Goal: Transaction & Acquisition: Purchase product/service

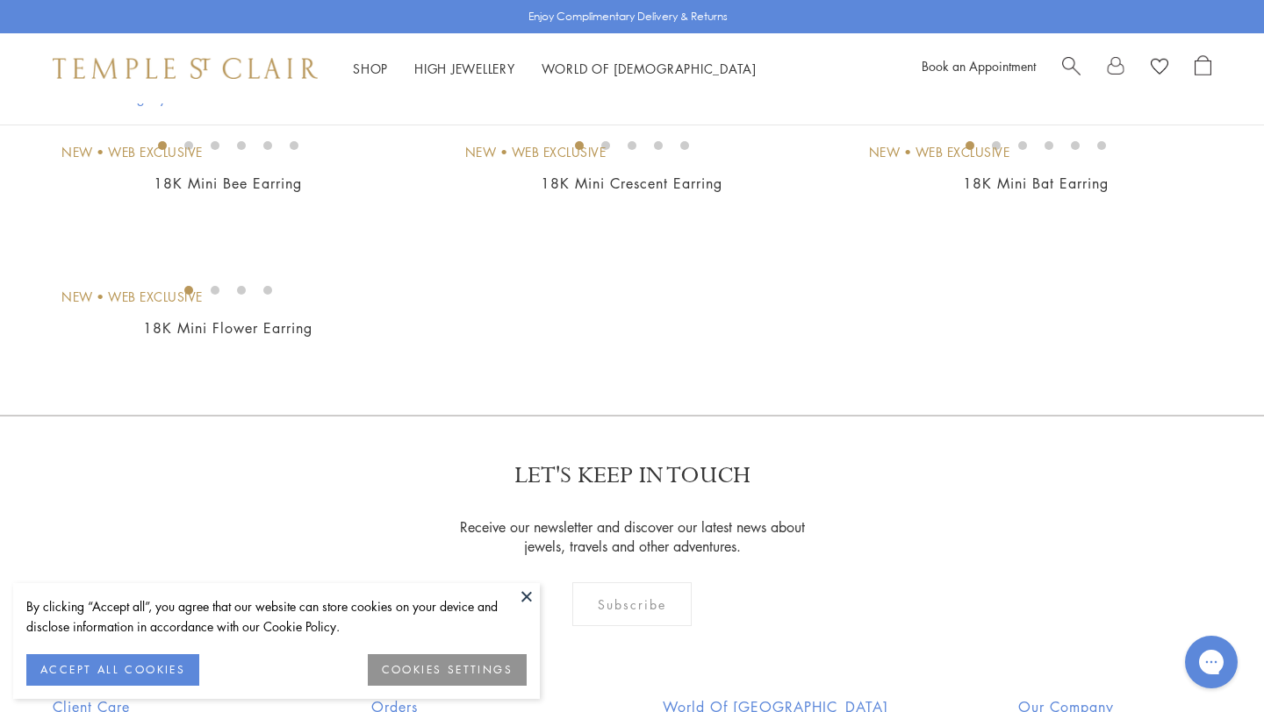
scroll to position [3205, 0]
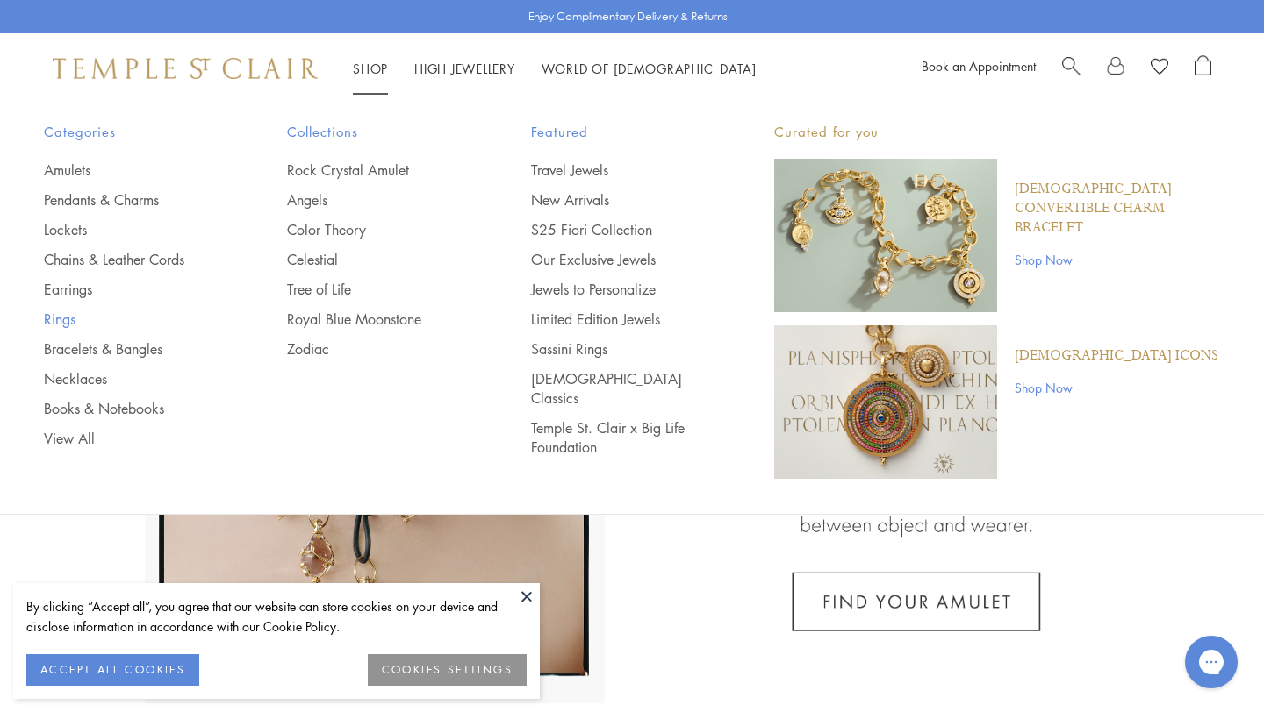
click at [68, 316] on link "Rings" at bounding box center [130, 319] width 173 height 19
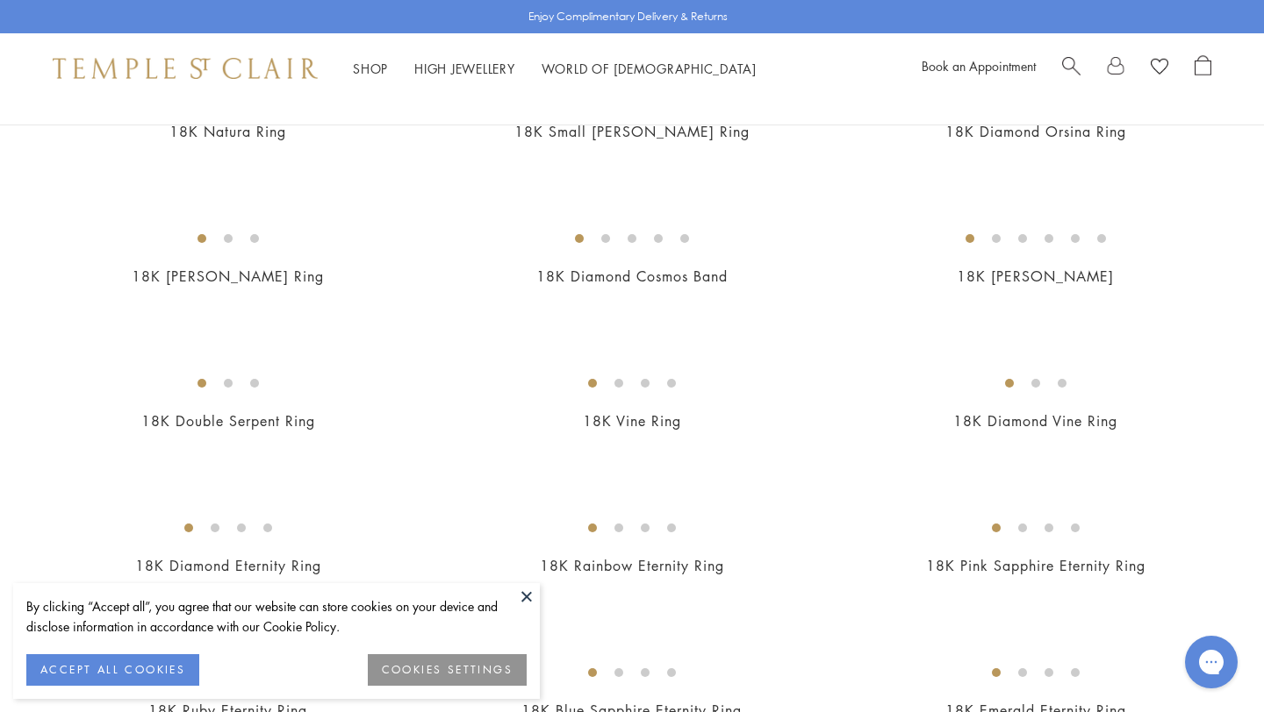
scroll to position [2287, 0]
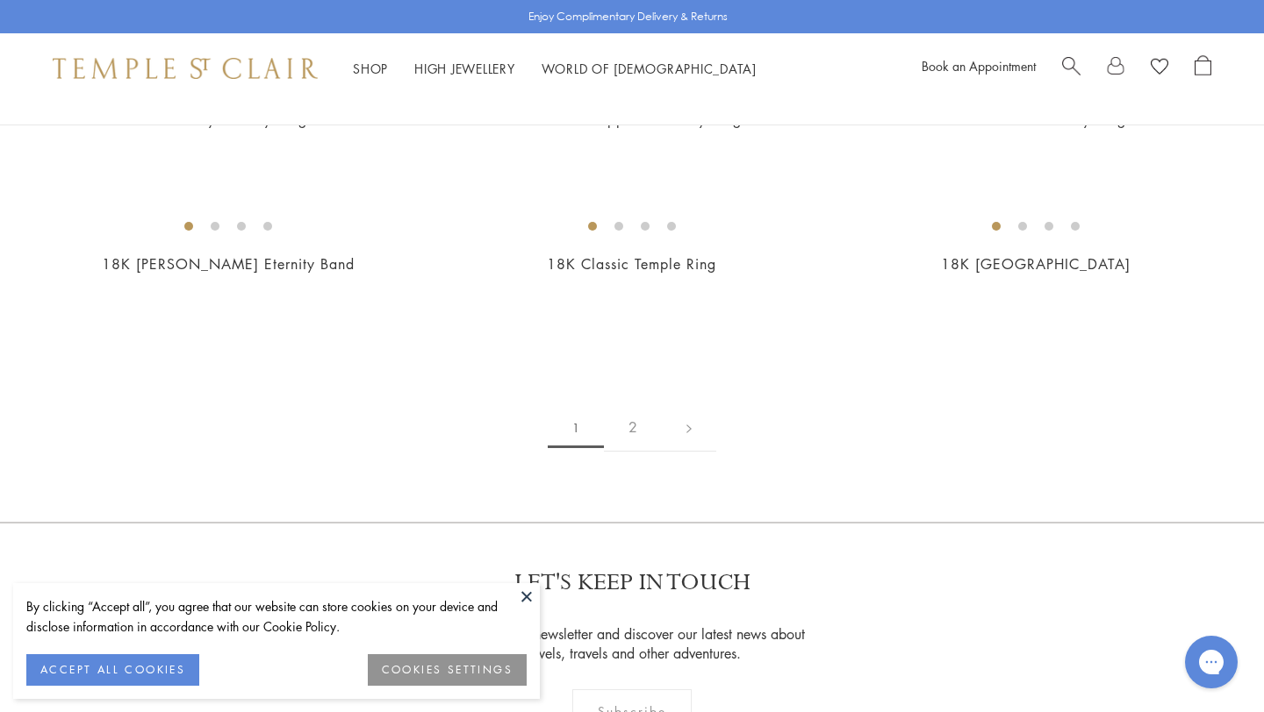
click at [522, 603] on button at bounding box center [526, 597] width 26 height 26
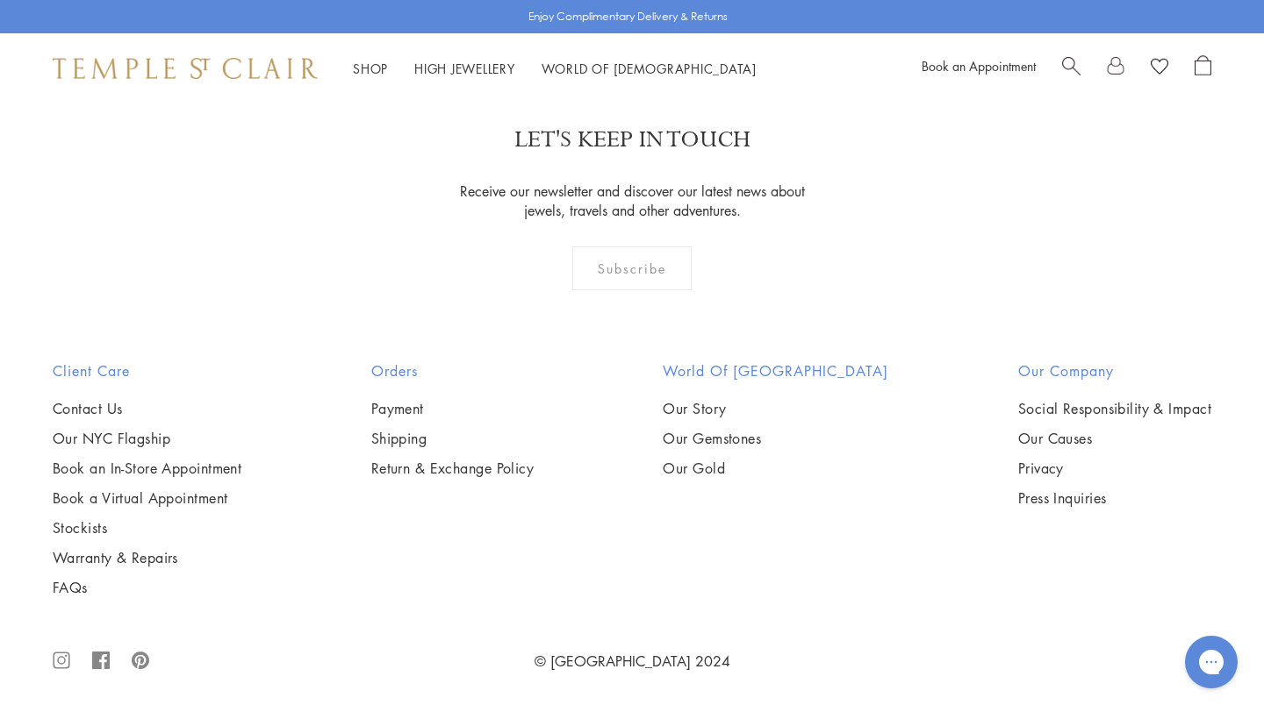
scroll to position [7636, 0]
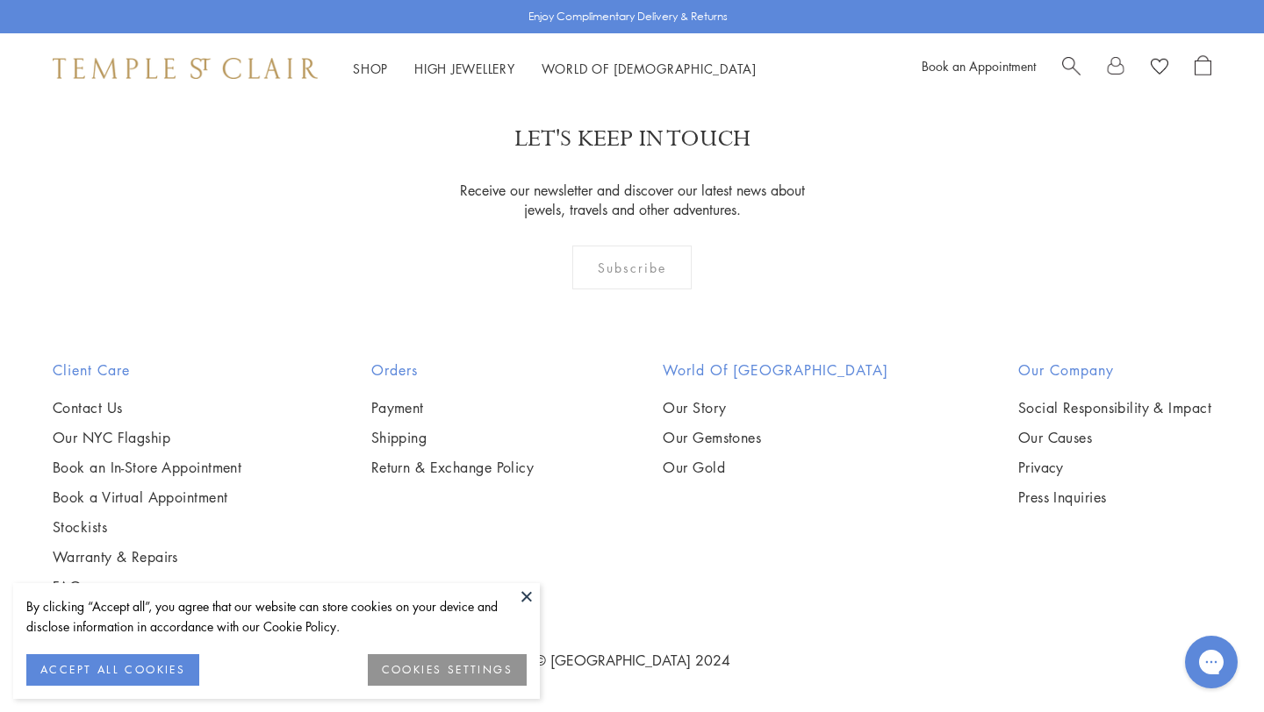
scroll to position [3828, 0]
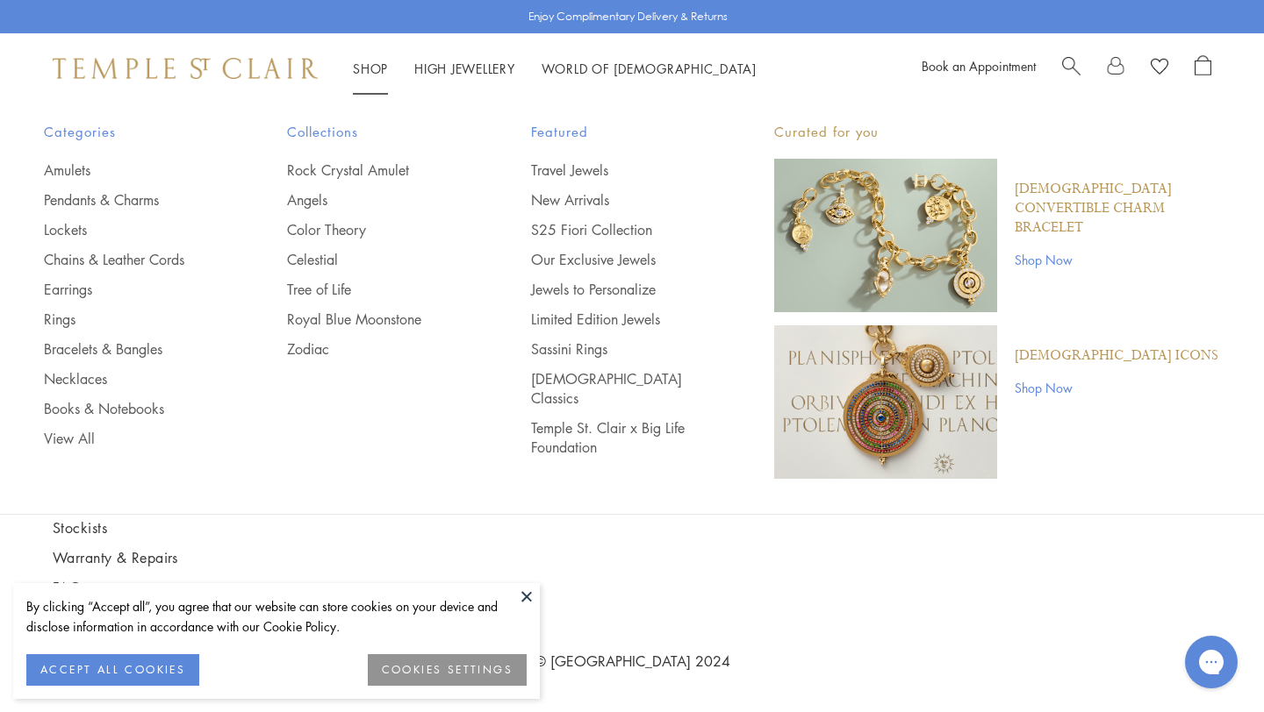
click at [1064, 60] on span "Search" at bounding box center [1071, 64] width 18 height 18
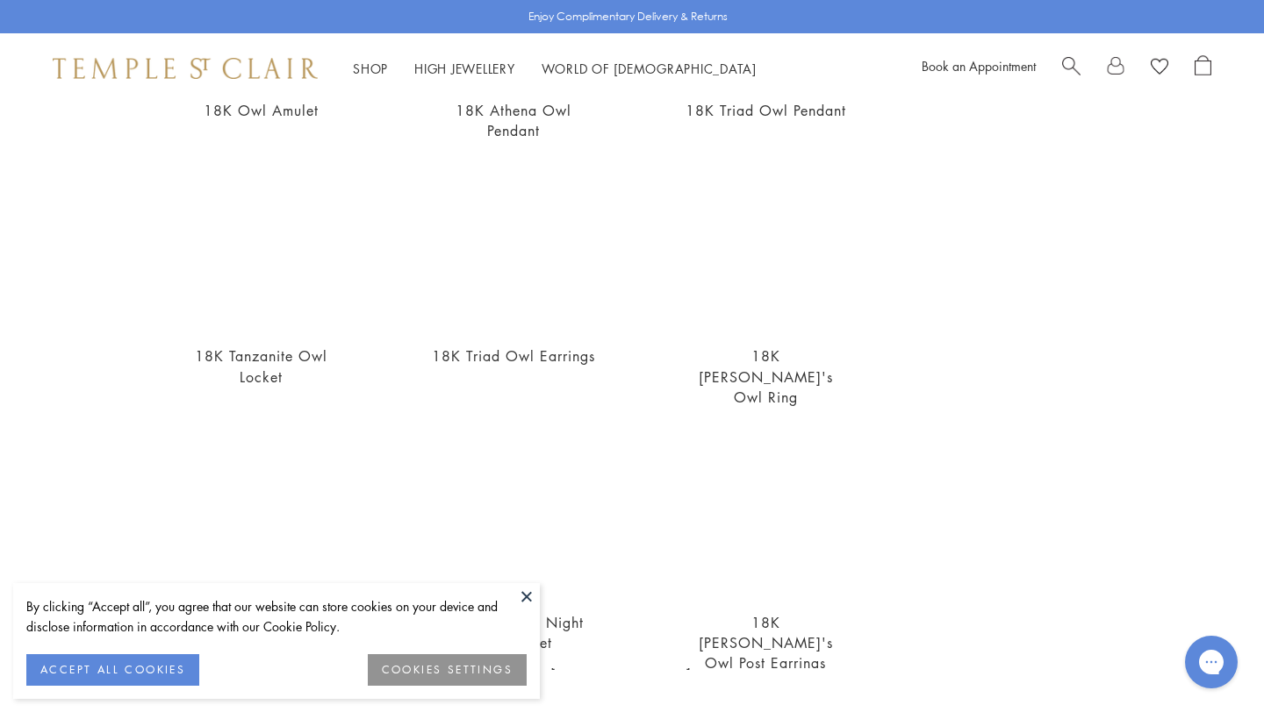
scroll to position [655, 0]
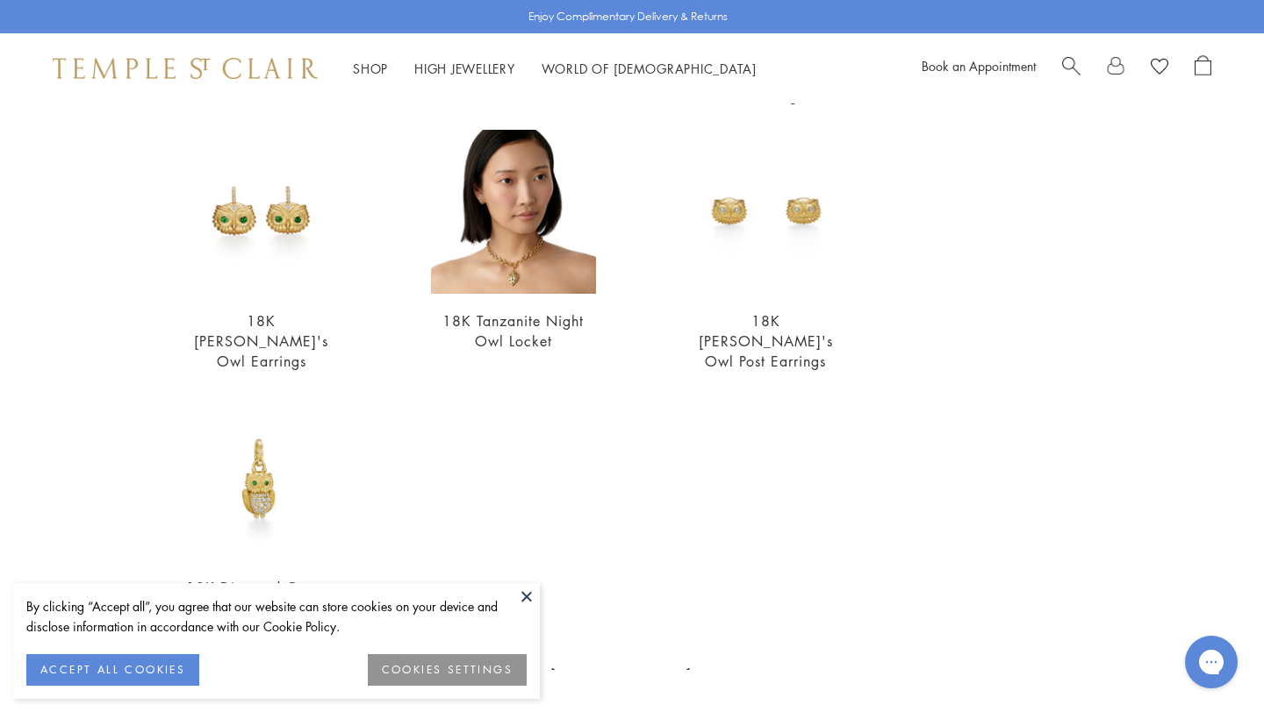
click at [526, 592] on button at bounding box center [526, 597] width 26 height 26
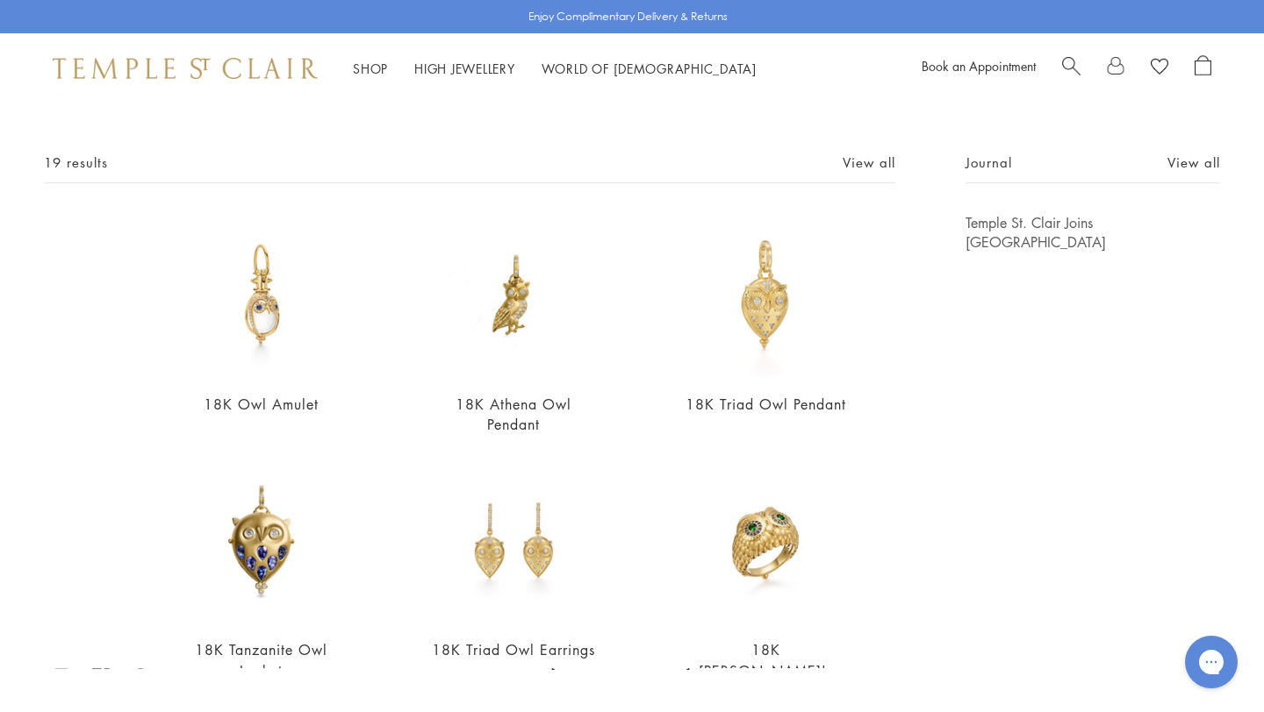
scroll to position [61, 0]
click at [687, 151] on div "19 results View all" at bounding box center [469, 166] width 851 height 32
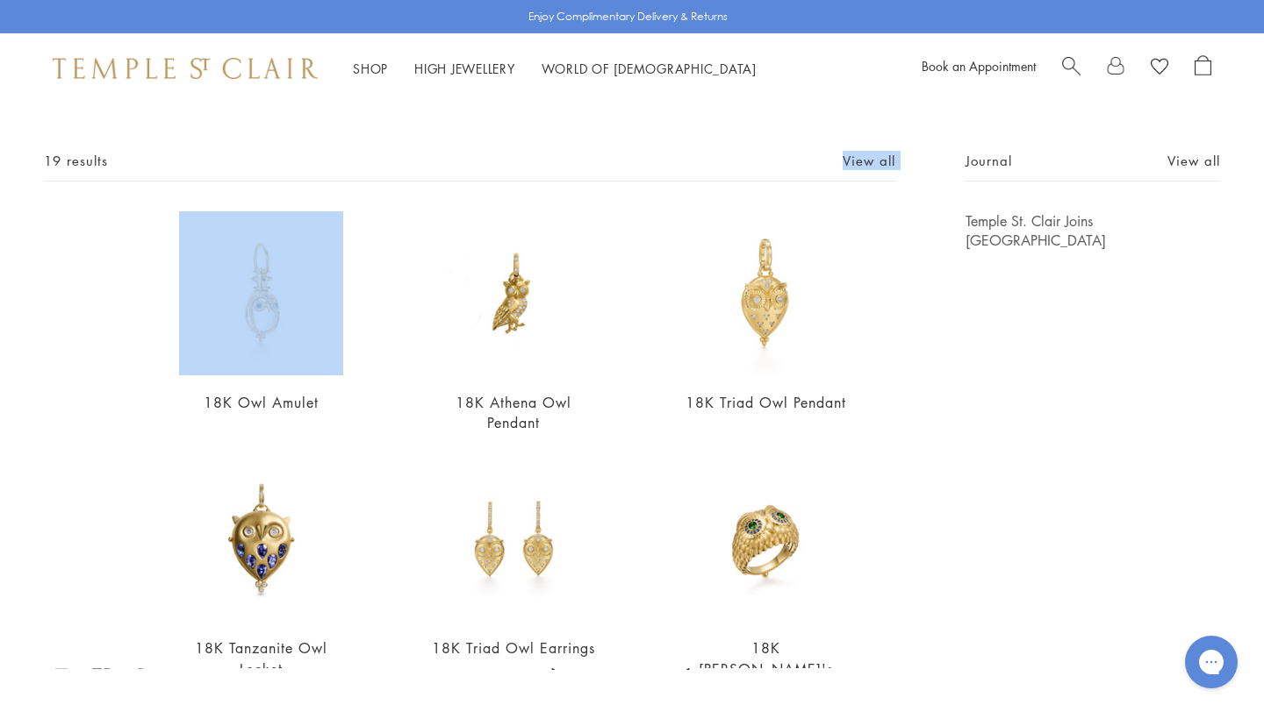
click at [687, 151] on div "19 results View all" at bounding box center [469, 166] width 851 height 32
click at [1065, 60] on span "Search" at bounding box center [1071, 64] width 18 height 18
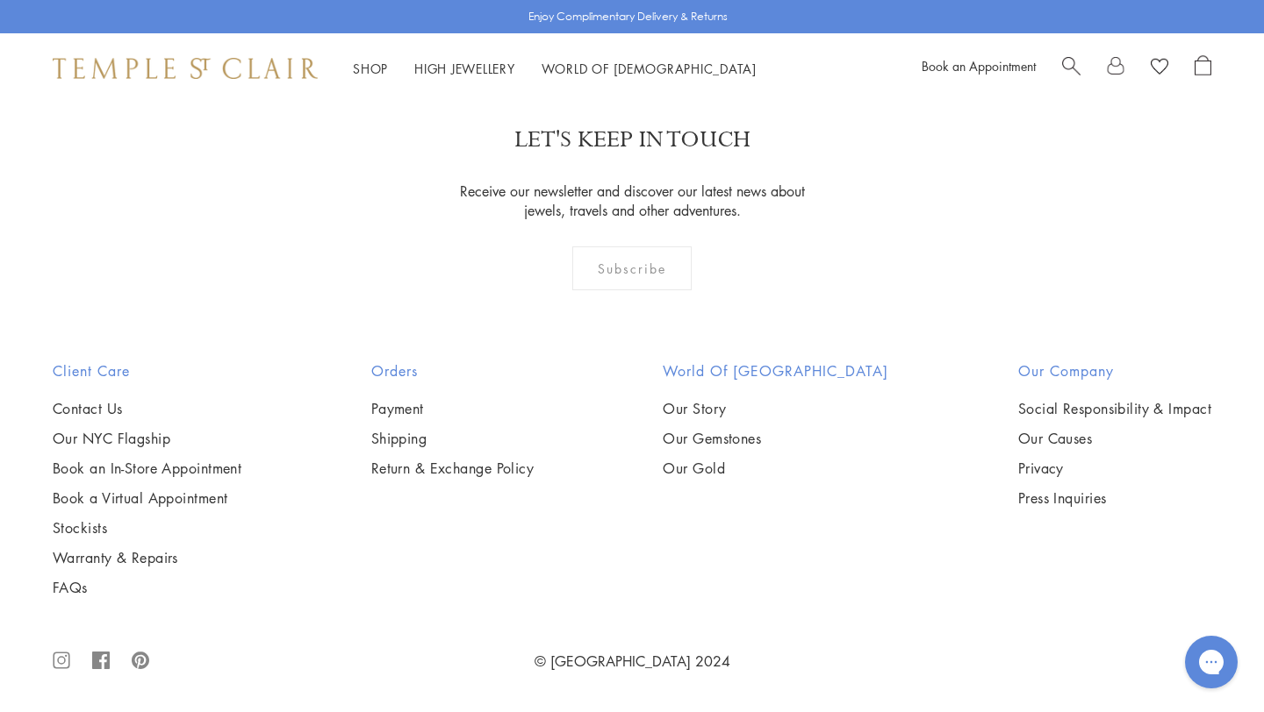
click at [1077, 75] on link "Search" at bounding box center [1071, 68] width 18 height 26
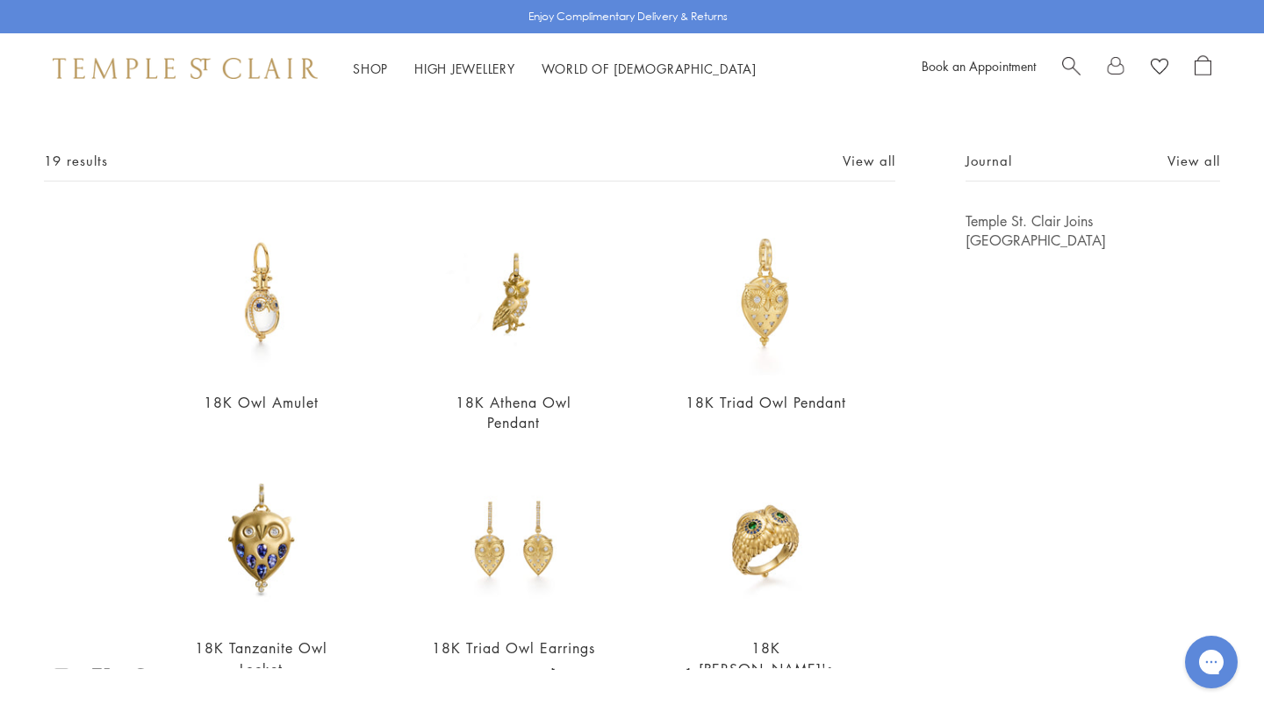
scroll to position [0, 0]
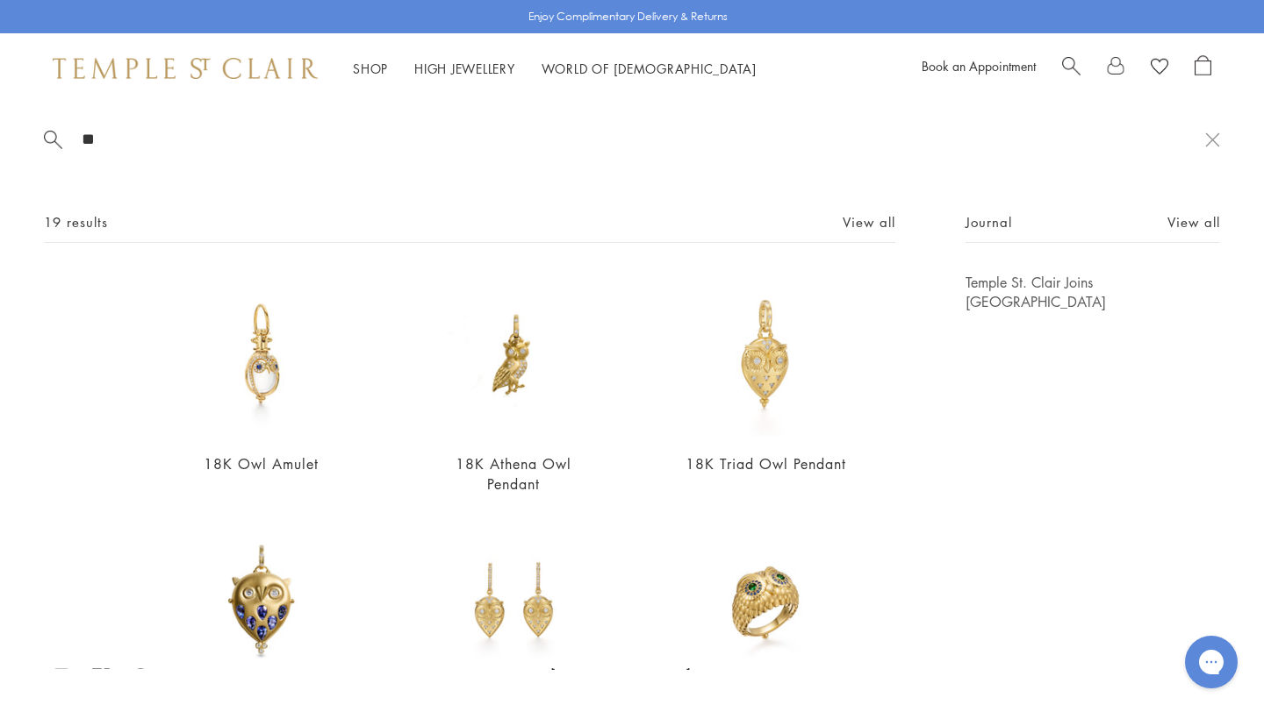
type input "*"
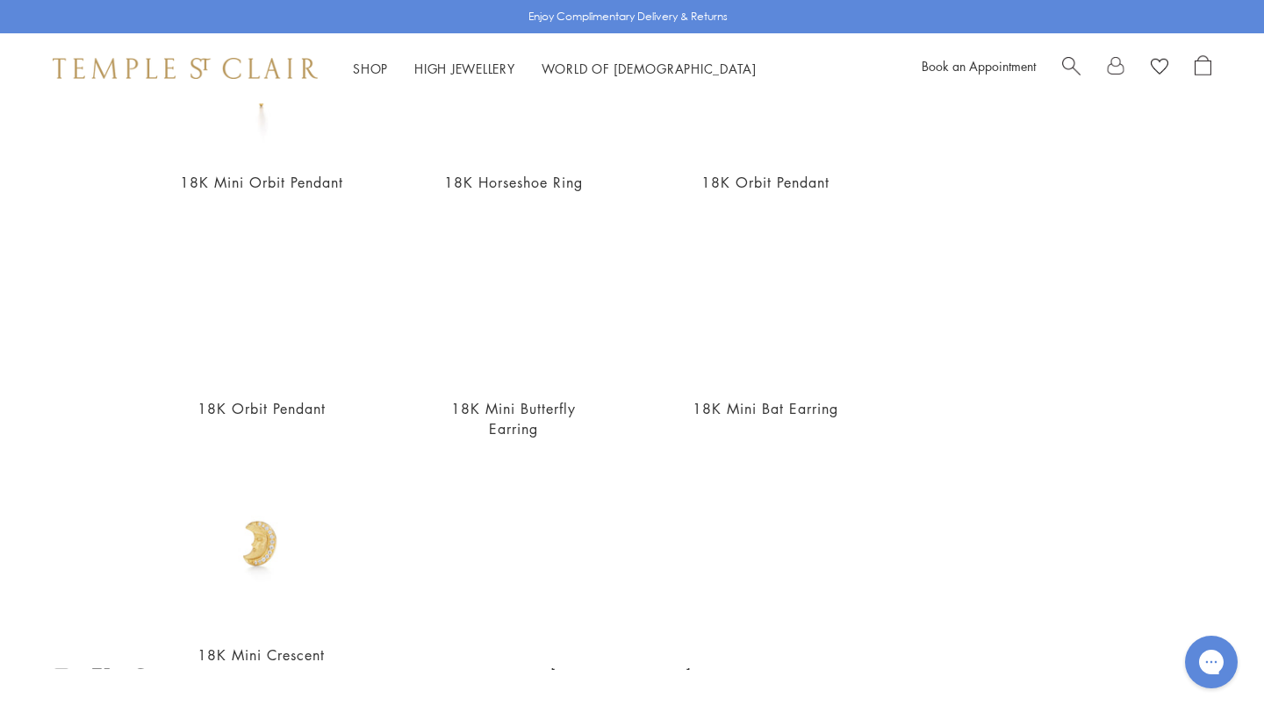
scroll to position [655, 0]
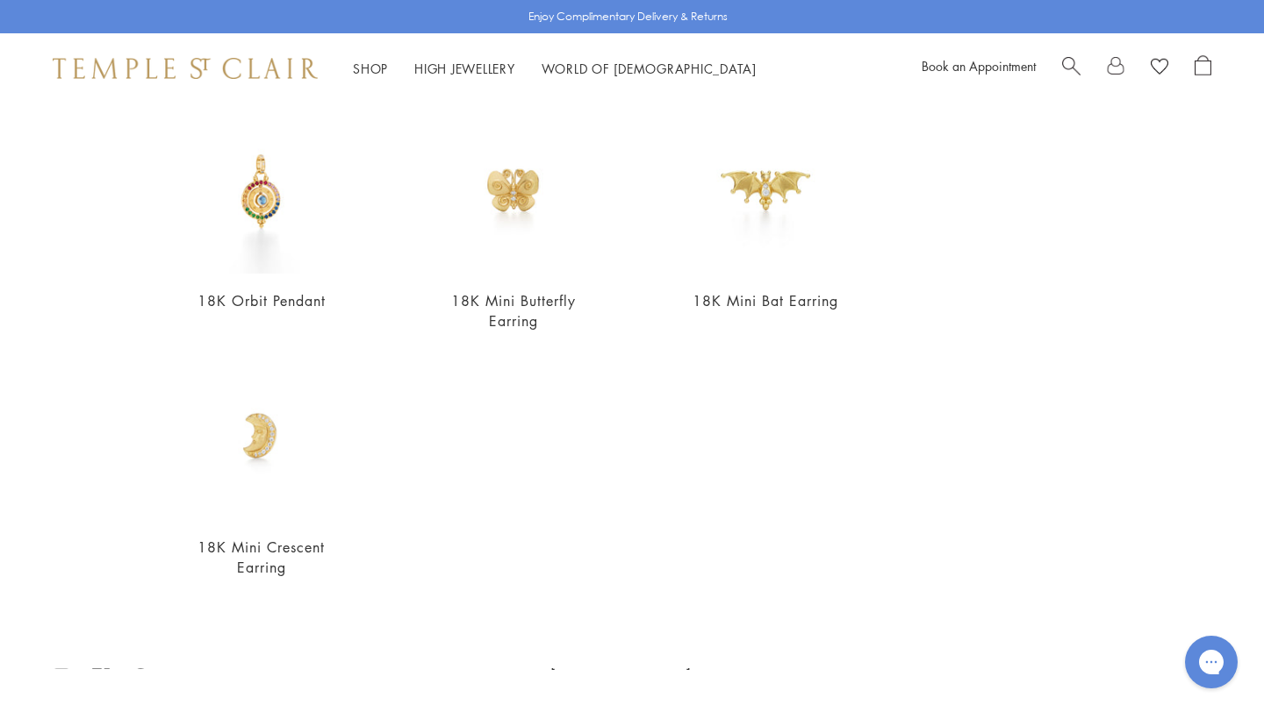
type input "****"
click at [533, 219] on img at bounding box center [513, 192] width 164 height 164
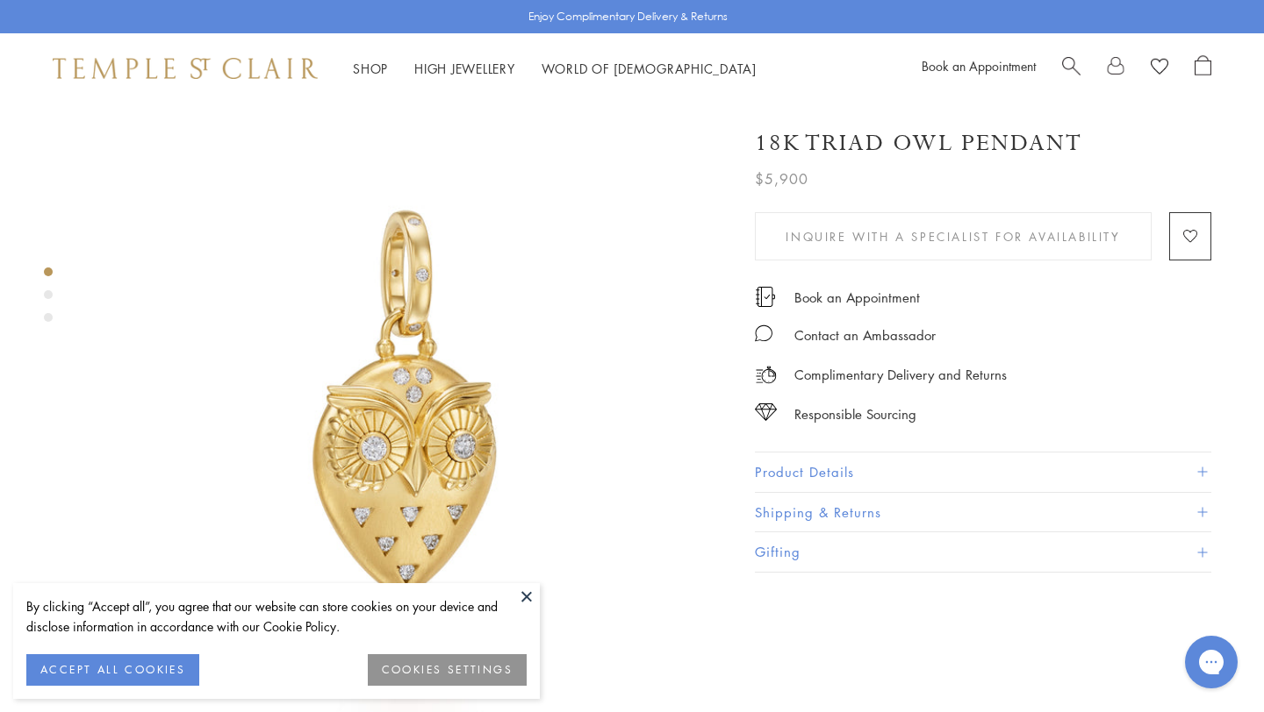
click at [870, 463] on button "Product Details" at bounding box center [983, 472] width 456 height 39
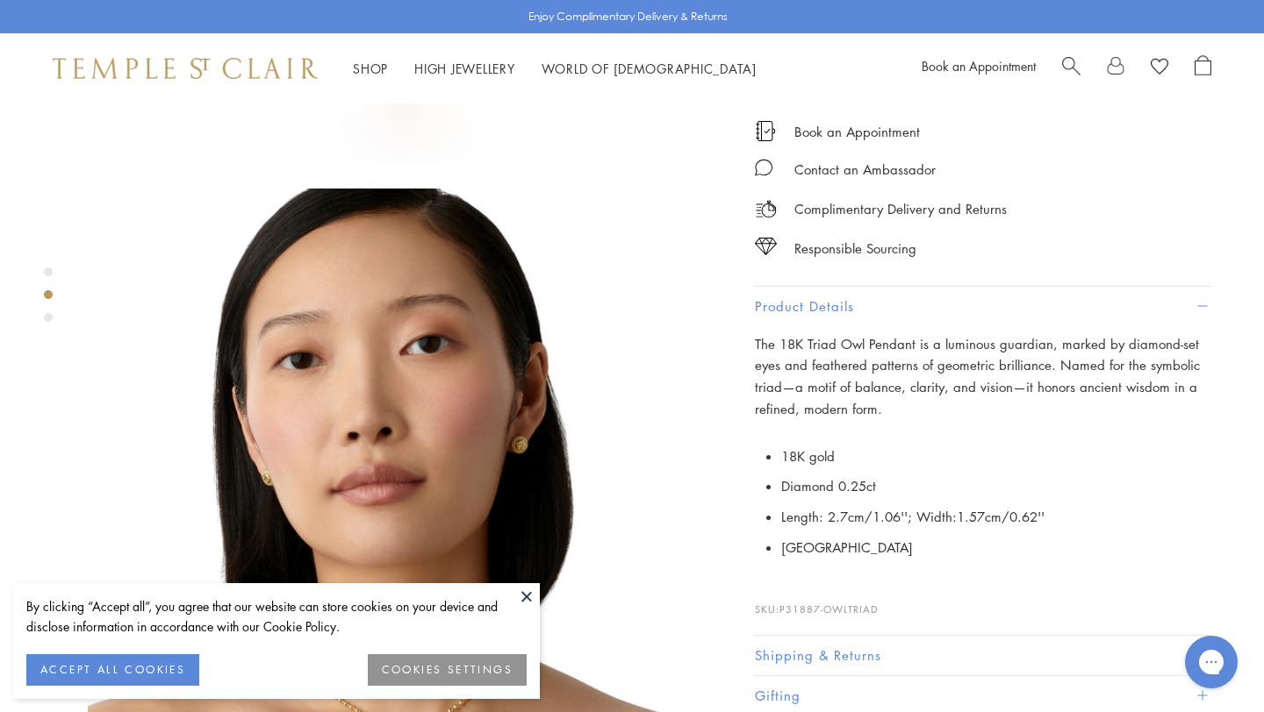
scroll to position [733, 0]
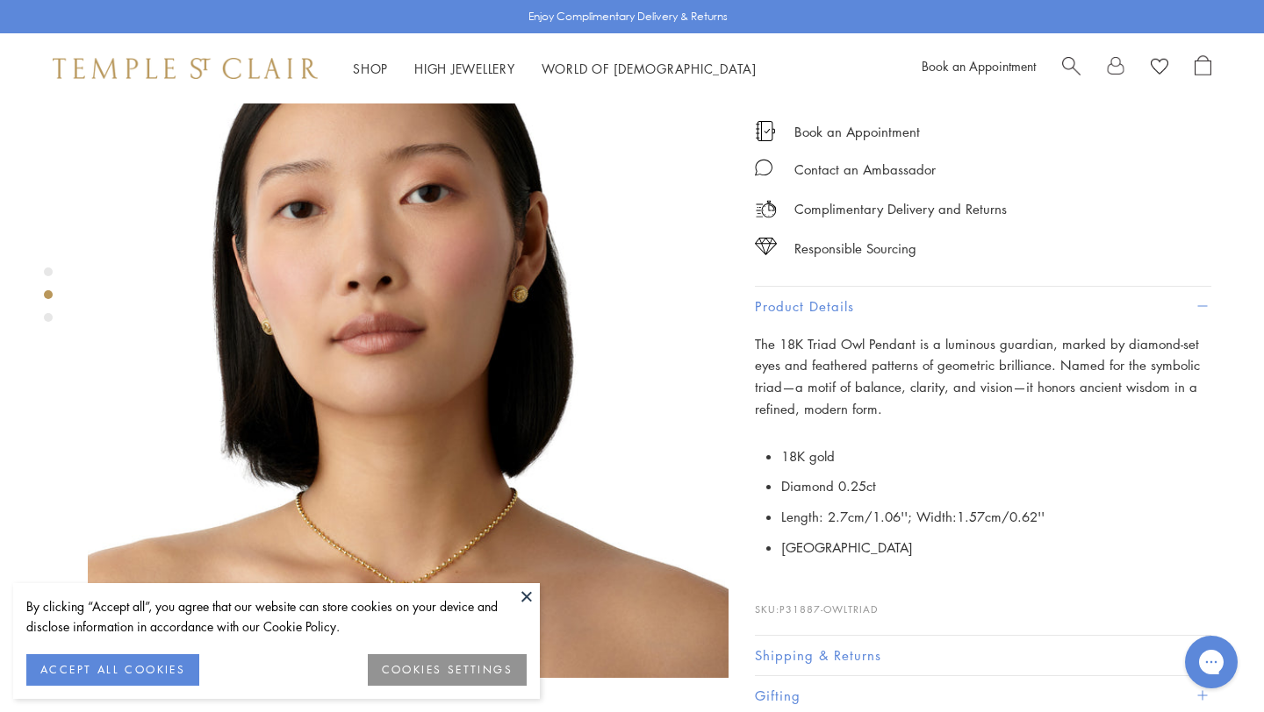
click at [528, 590] on button at bounding box center [526, 597] width 26 height 26
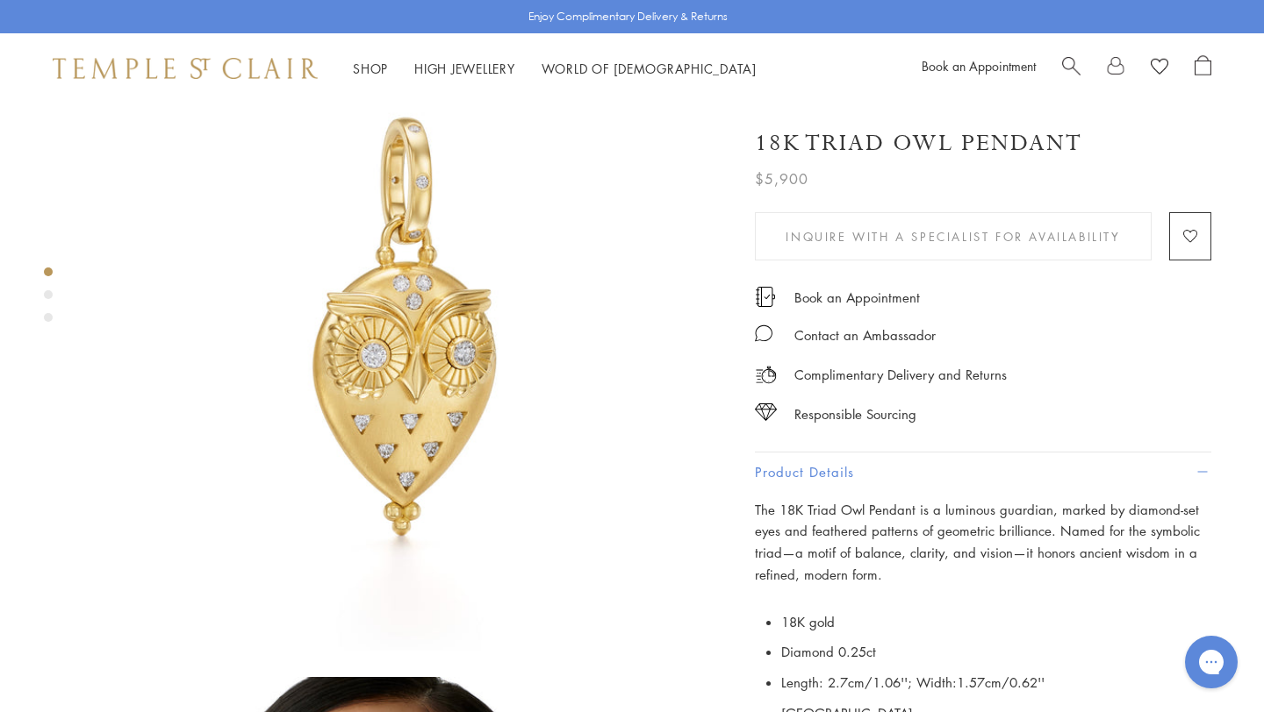
scroll to position [0, 0]
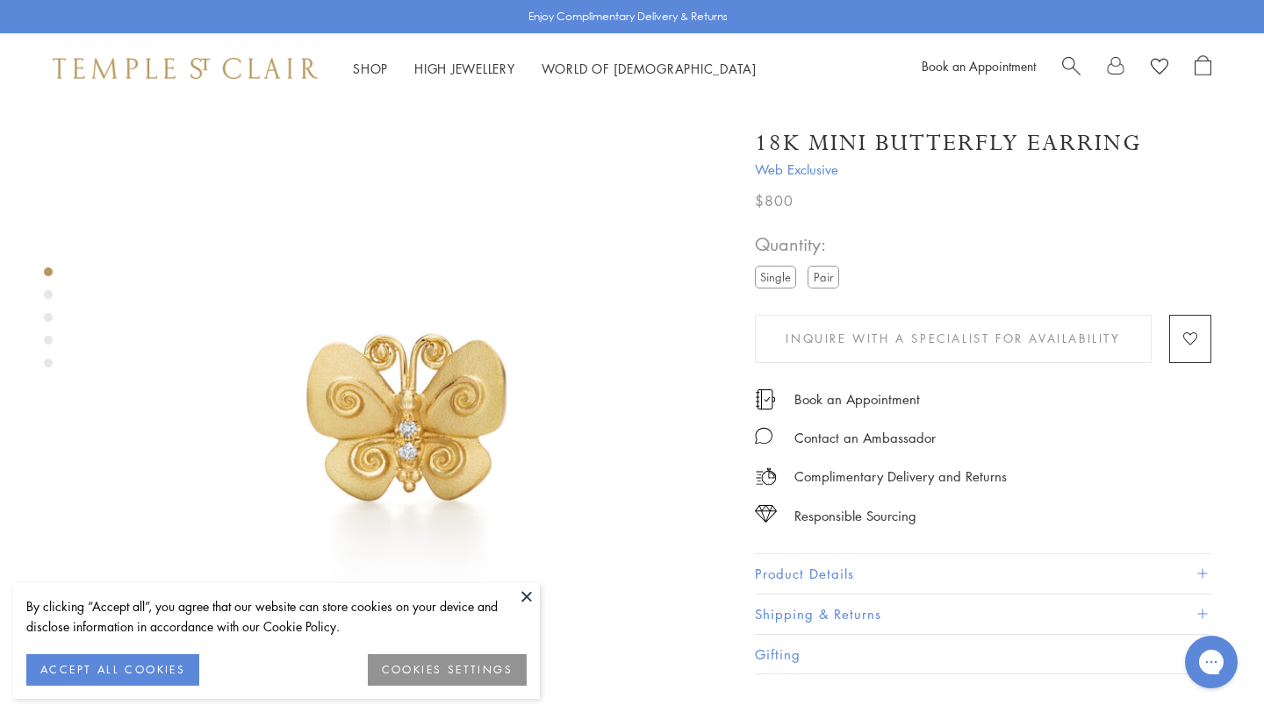
click at [825, 263] on div "Quantity: Single Pair" at bounding box center [800, 261] width 91 height 62
click at [818, 283] on label "Pair" at bounding box center [823, 277] width 32 height 22
click at [784, 279] on label "Single" at bounding box center [775, 277] width 41 height 22
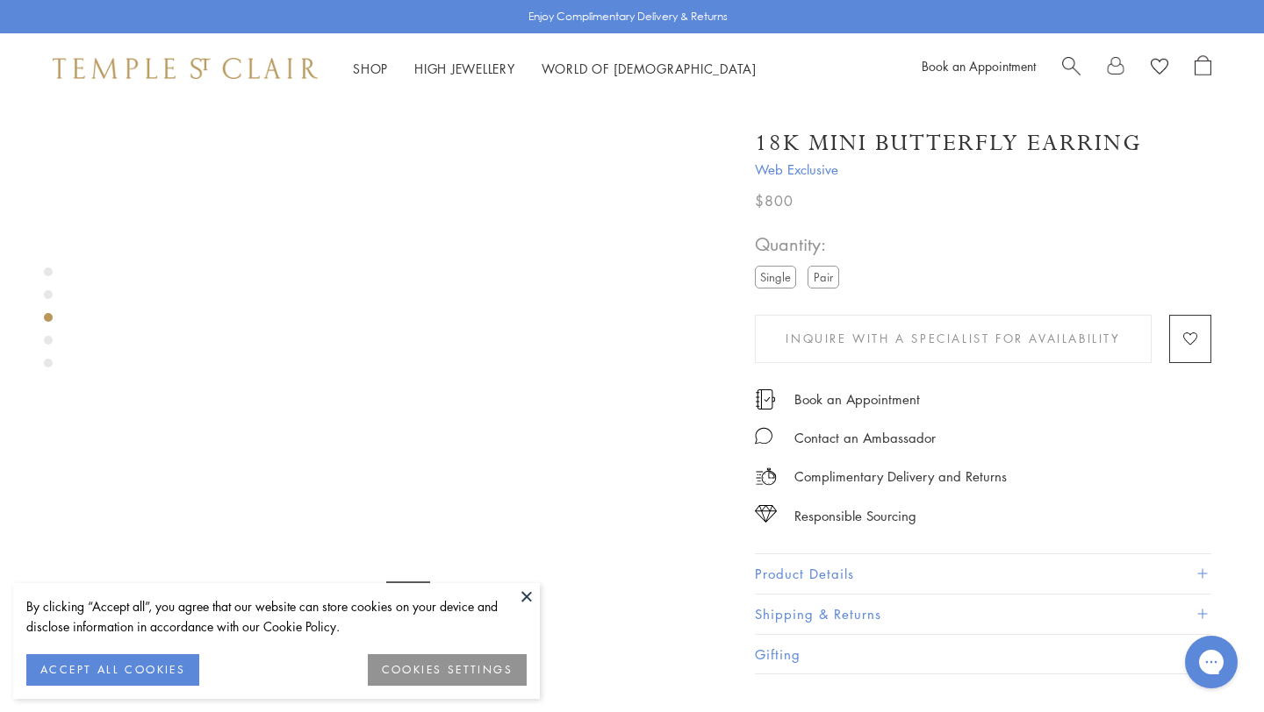
scroll to position [1249, 0]
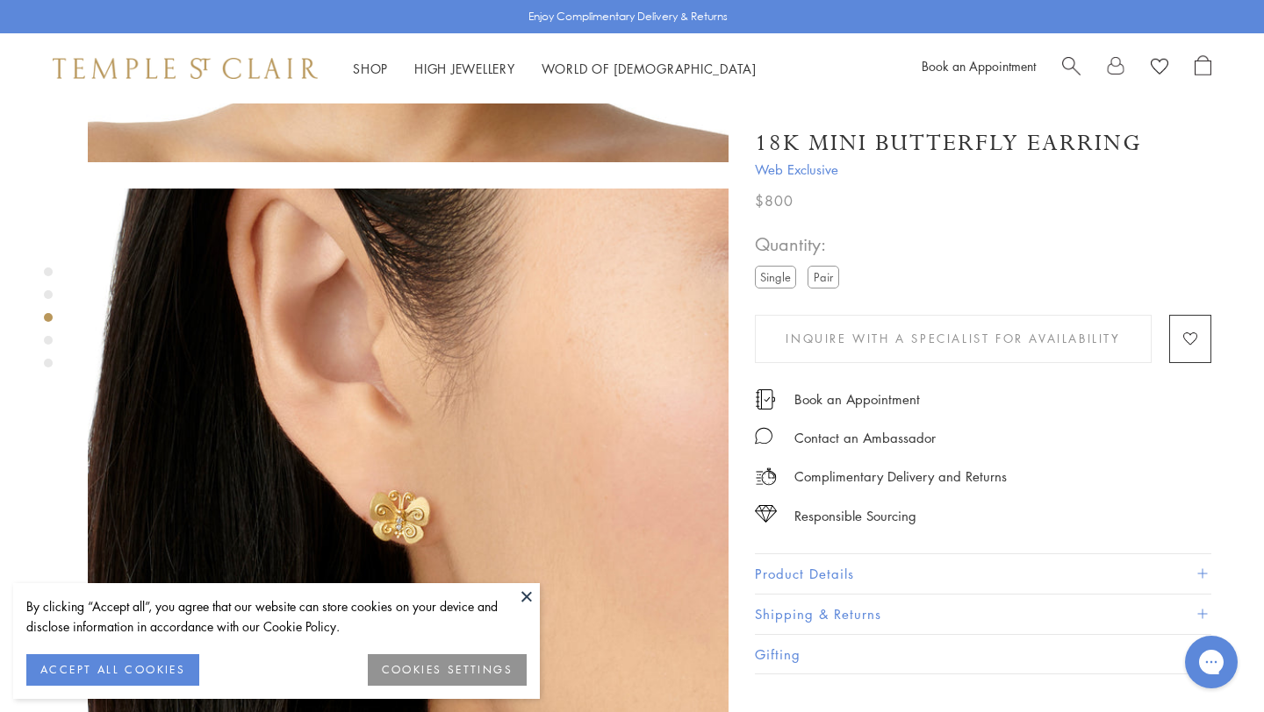
click at [522, 588] on button at bounding box center [526, 597] width 26 height 26
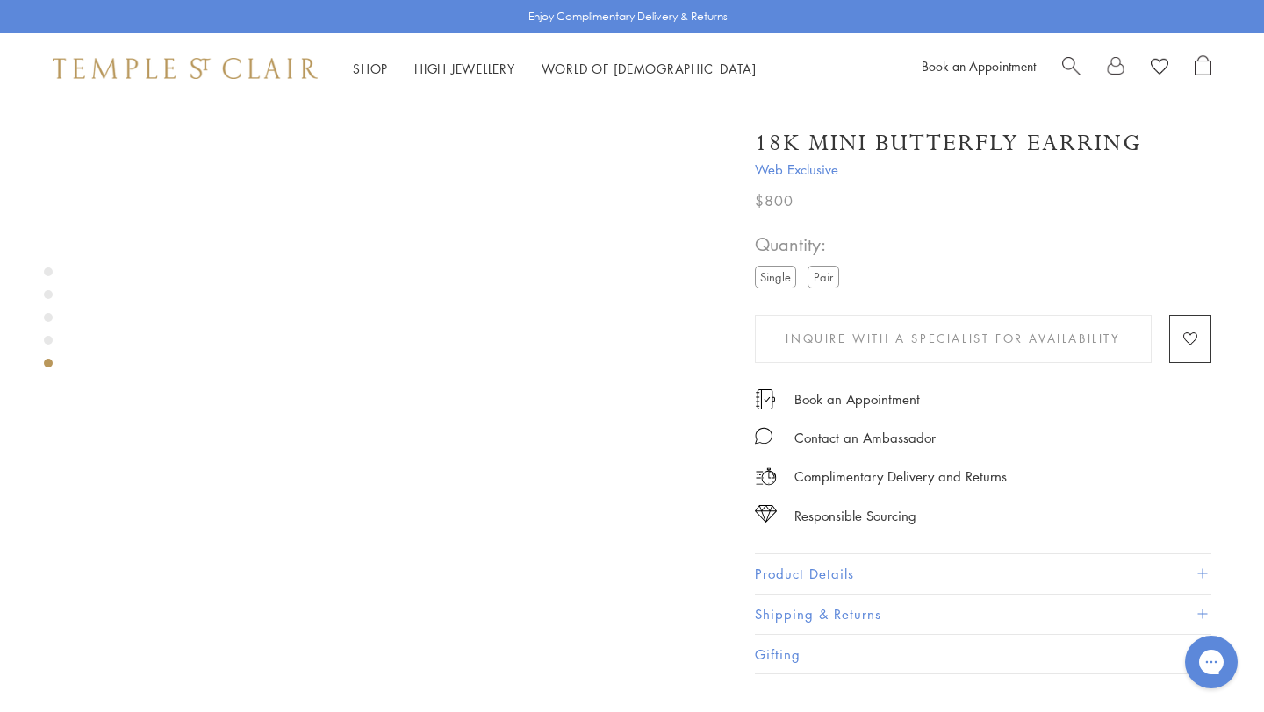
scroll to position [2666, 0]
